Goal: Task Accomplishment & Management: Manage account settings

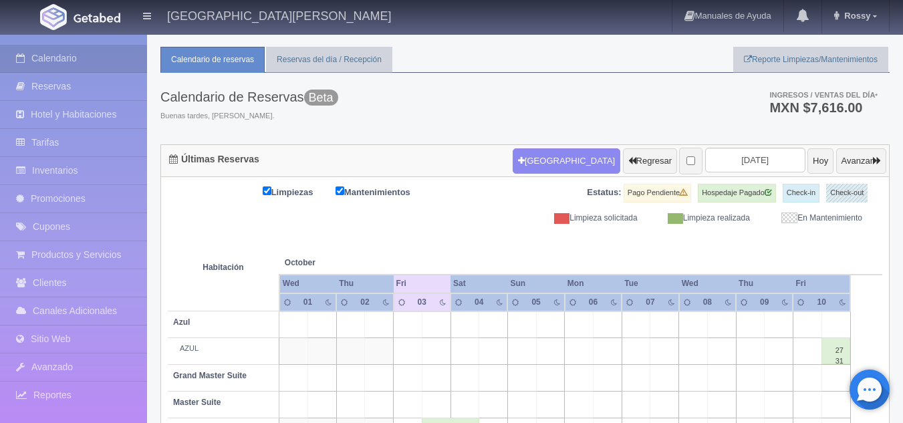
scroll to position [25, 0]
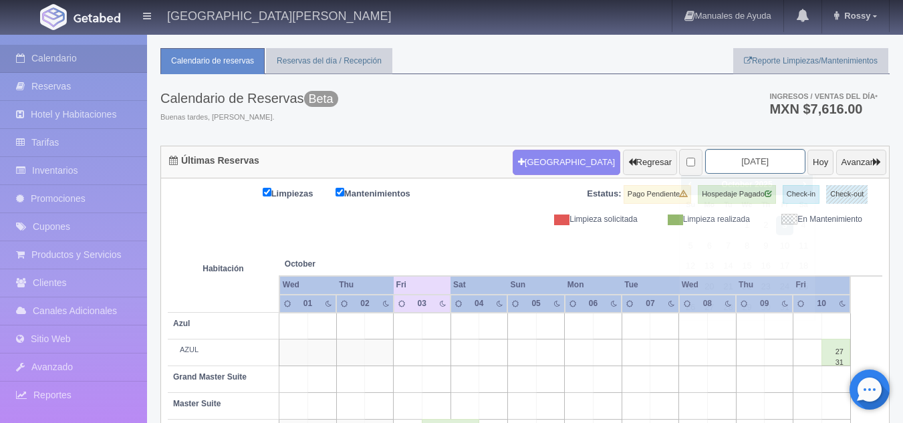
click at [721, 162] on input "2025-10-03" at bounding box center [755, 161] width 100 height 25
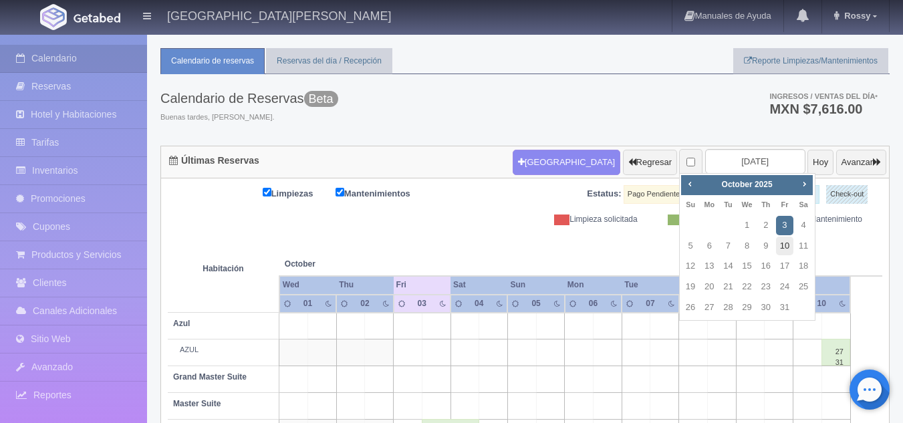
click at [788, 244] on link "10" at bounding box center [784, 246] width 17 height 19
type input "[DATE]"
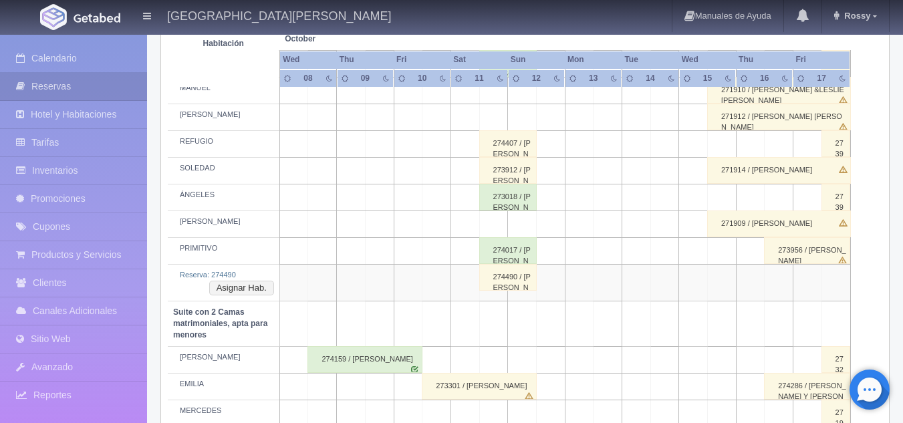
scroll to position [668, 0]
click at [237, 289] on button "Asignar Hab." at bounding box center [241, 288] width 65 height 15
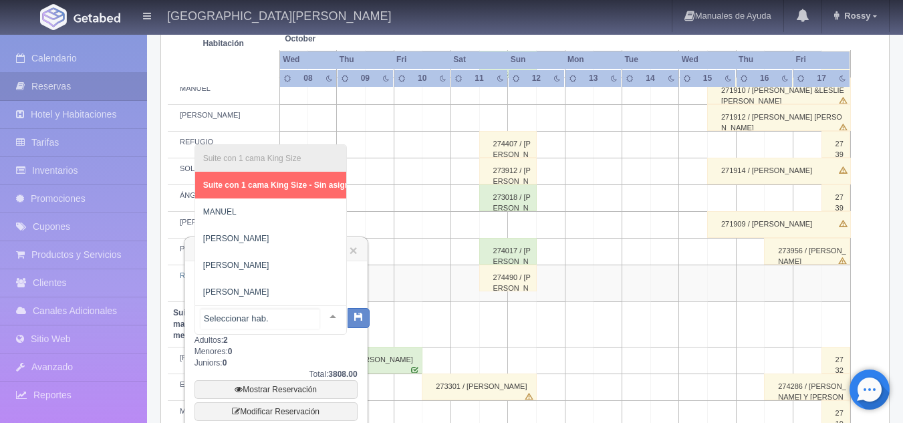
click at [322, 322] on div at bounding box center [333, 316] width 27 height 20
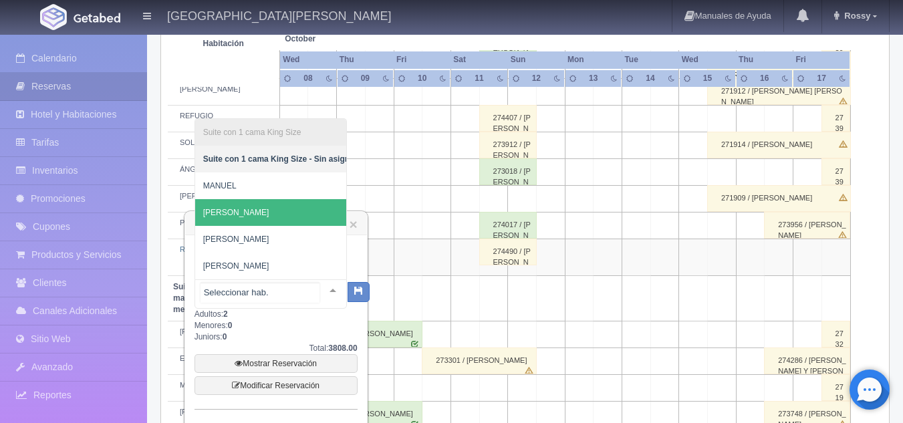
scroll to position [689, 0]
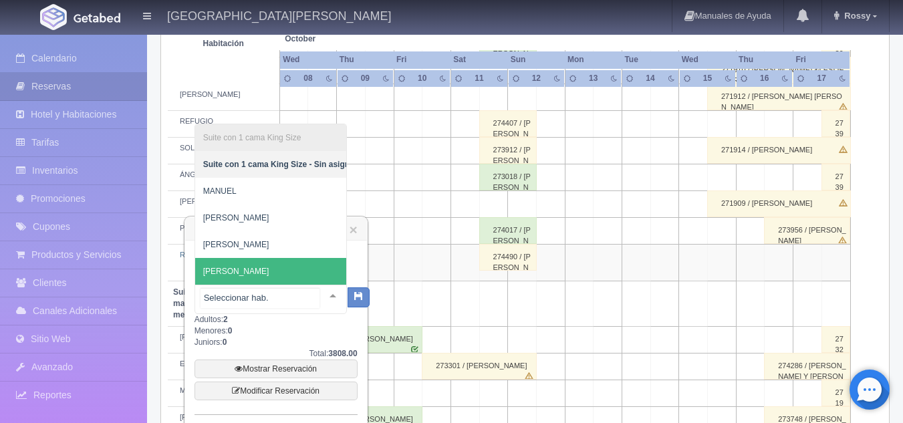
click at [250, 258] on span "[PERSON_NAME]" at bounding box center [280, 271] width 170 height 27
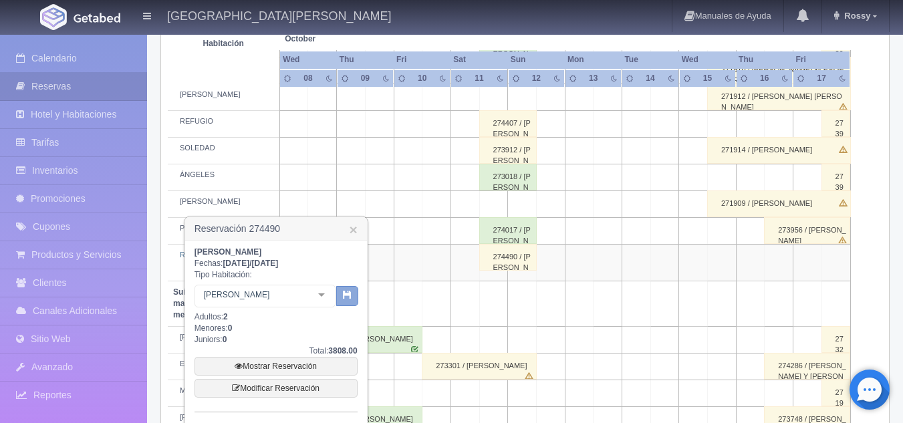
click at [347, 298] on icon "button" at bounding box center [347, 294] width 9 height 9
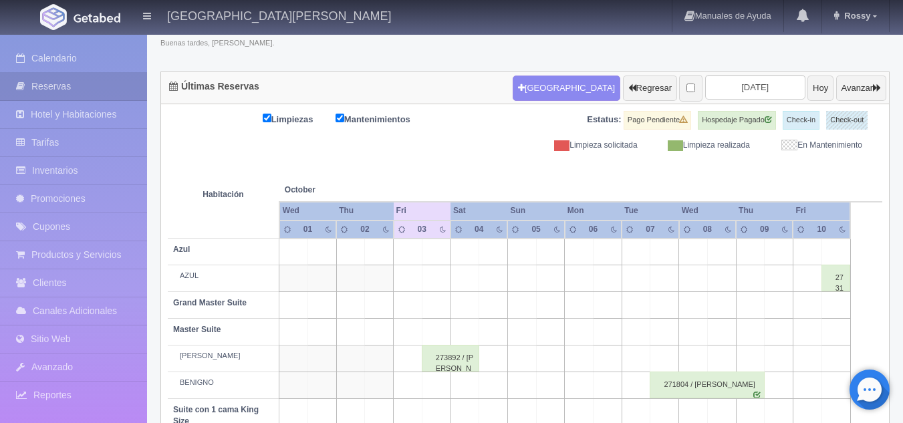
scroll to position [100, 0]
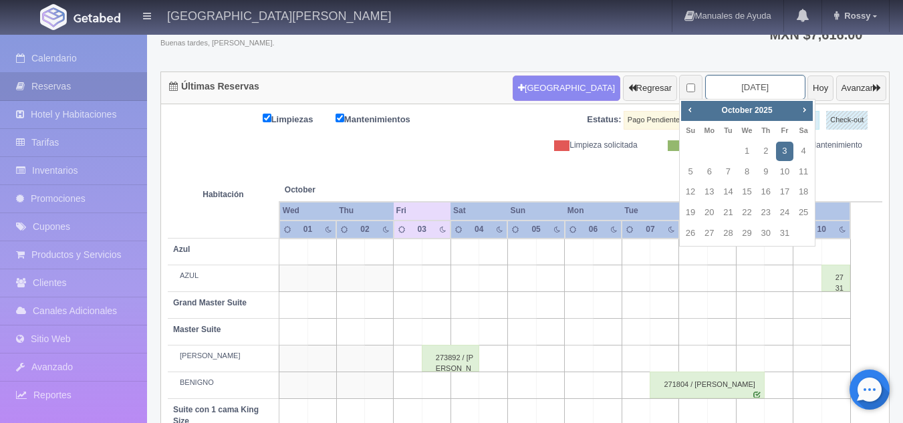
click at [727, 86] on input "2025-10-03" at bounding box center [755, 87] width 100 height 25
click at [781, 166] on link "10" at bounding box center [784, 171] width 17 height 19
type input "[DATE]"
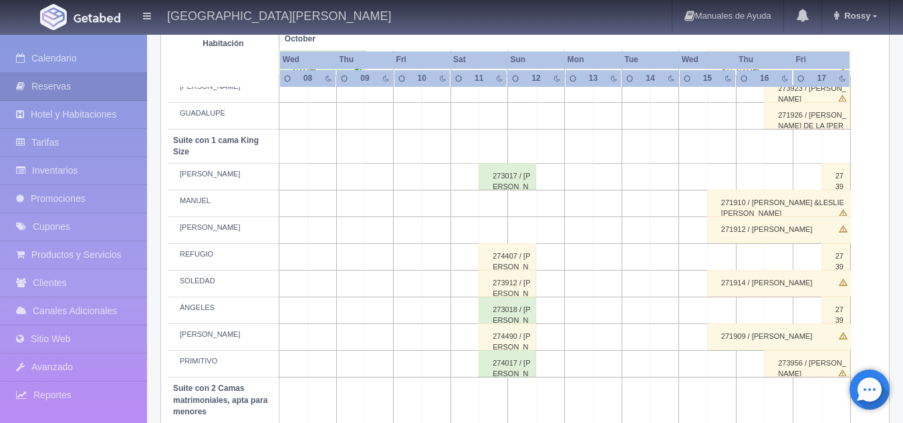
scroll to position [557, 0]
click at [507, 336] on div "274490 / [PERSON_NAME]" at bounding box center [507, 336] width 57 height 27
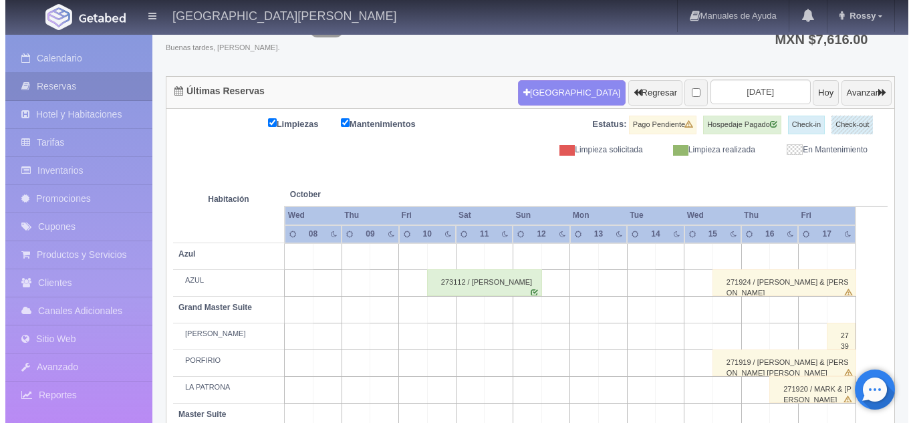
scroll to position [0, 0]
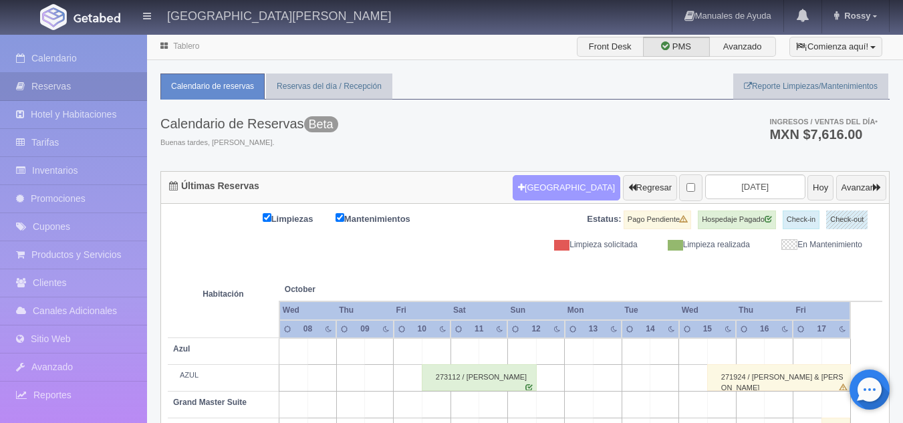
click at [522, 198] on button "[GEOGRAPHIC_DATA]" at bounding box center [567, 187] width 108 height 25
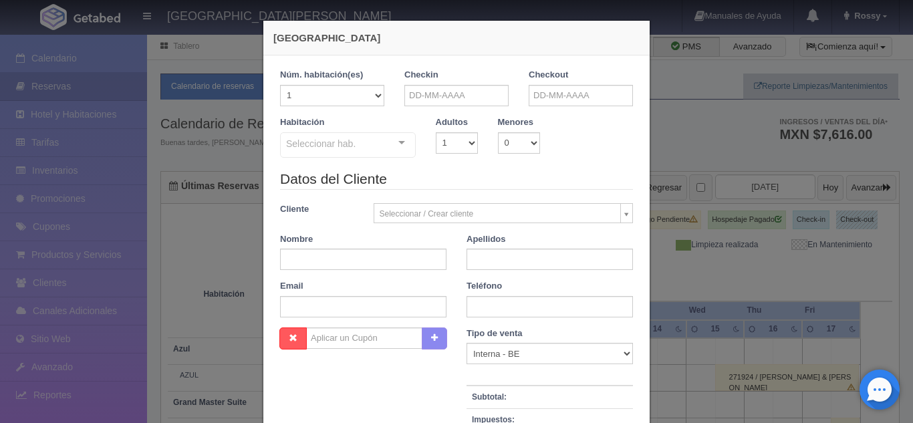
checkbox input "false"
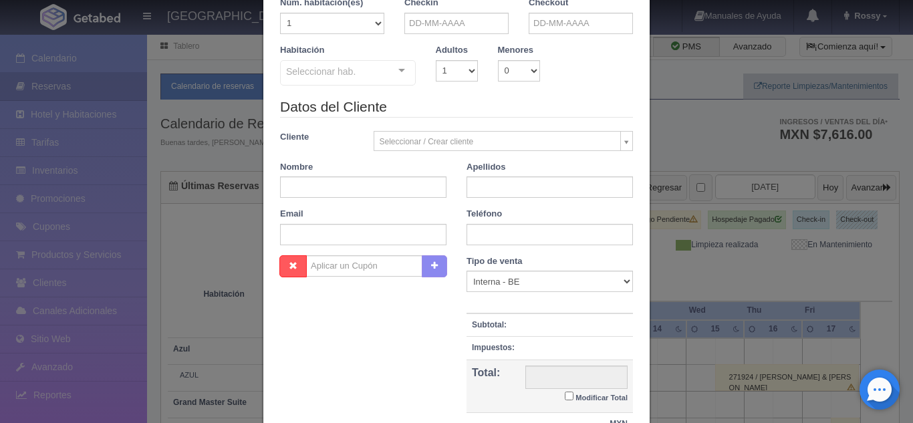
scroll to position [73, 0]
click at [623, 286] on select "Correo Electronico Interna - BE Llamada OTA Externa Otro WALK IN" at bounding box center [550, 280] width 166 height 21
click at [365, 348] on div "Nombre Cupón : Descuentos : Tipo de venta Correo Electronico Interna - BE Llama…" at bounding box center [456, 352] width 373 height 195
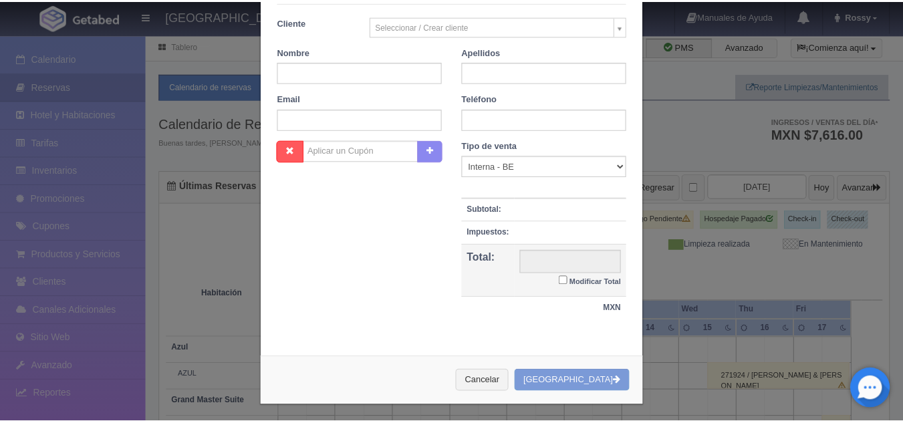
scroll to position [191, 0]
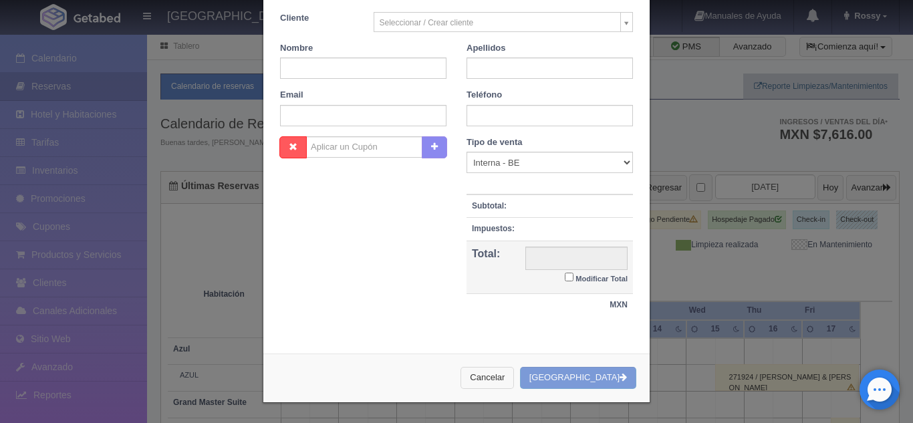
click at [507, 374] on button "Cancelar" at bounding box center [487, 378] width 53 height 22
